Goal: Task Accomplishment & Management: Use online tool/utility

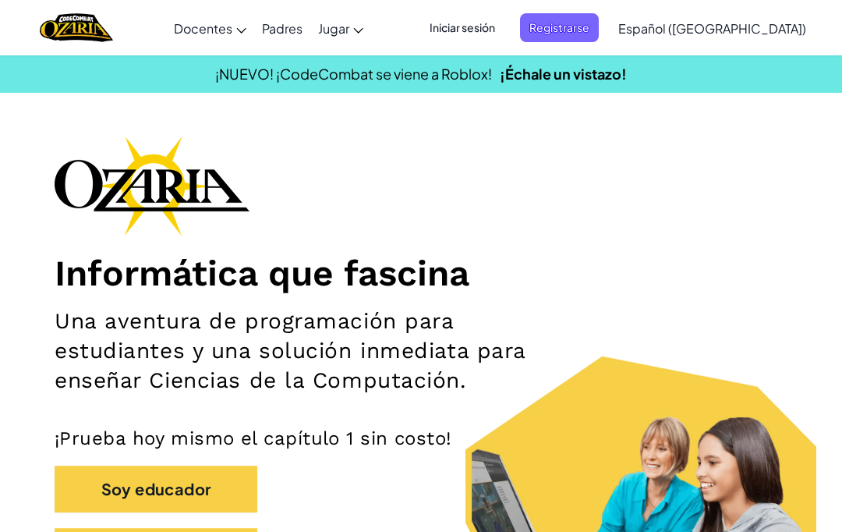
click at [504, 25] on span "Iniciar sesión" at bounding box center [462, 27] width 84 height 29
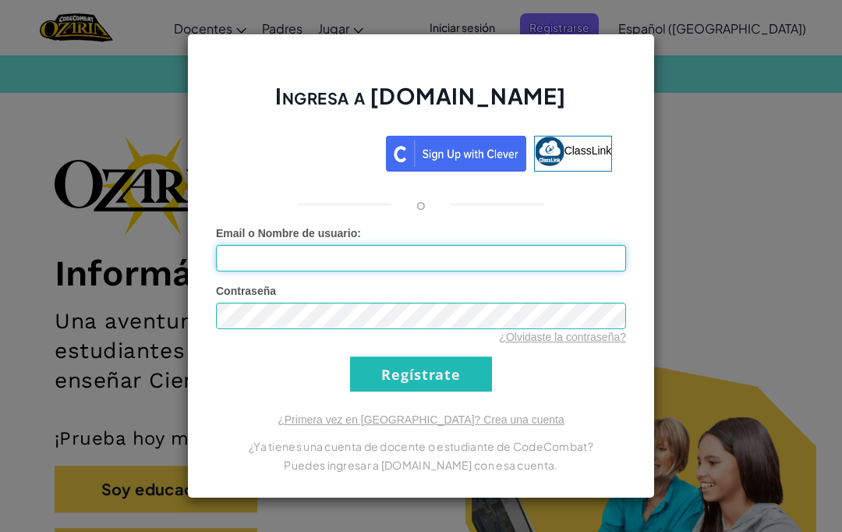
click at [361, 246] on input "Email o Nombre de usuario :" at bounding box center [421, 258] width 410 height 27
